Goal: Task Accomplishment & Management: Use online tool/utility

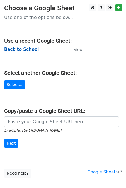
click at [15, 51] on strong "Back to School" at bounding box center [21, 49] width 35 height 5
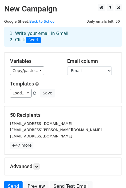
click at [37, 65] on div "Variables Copy/paste... {{First Name}} {{Email}}" at bounding box center [34, 66] width 57 height 17
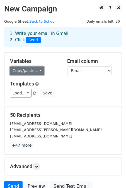
click at [29, 73] on link "Copy/paste..." at bounding box center [27, 71] width 34 height 9
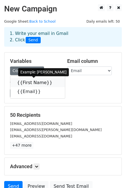
click at [30, 85] on link "{{First Name}}" at bounding box center [37, 82] width 55 height 9
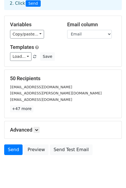
scroll to position [42, 0]
